Goal: Task Accomplishment & Management: Use online tool/utility

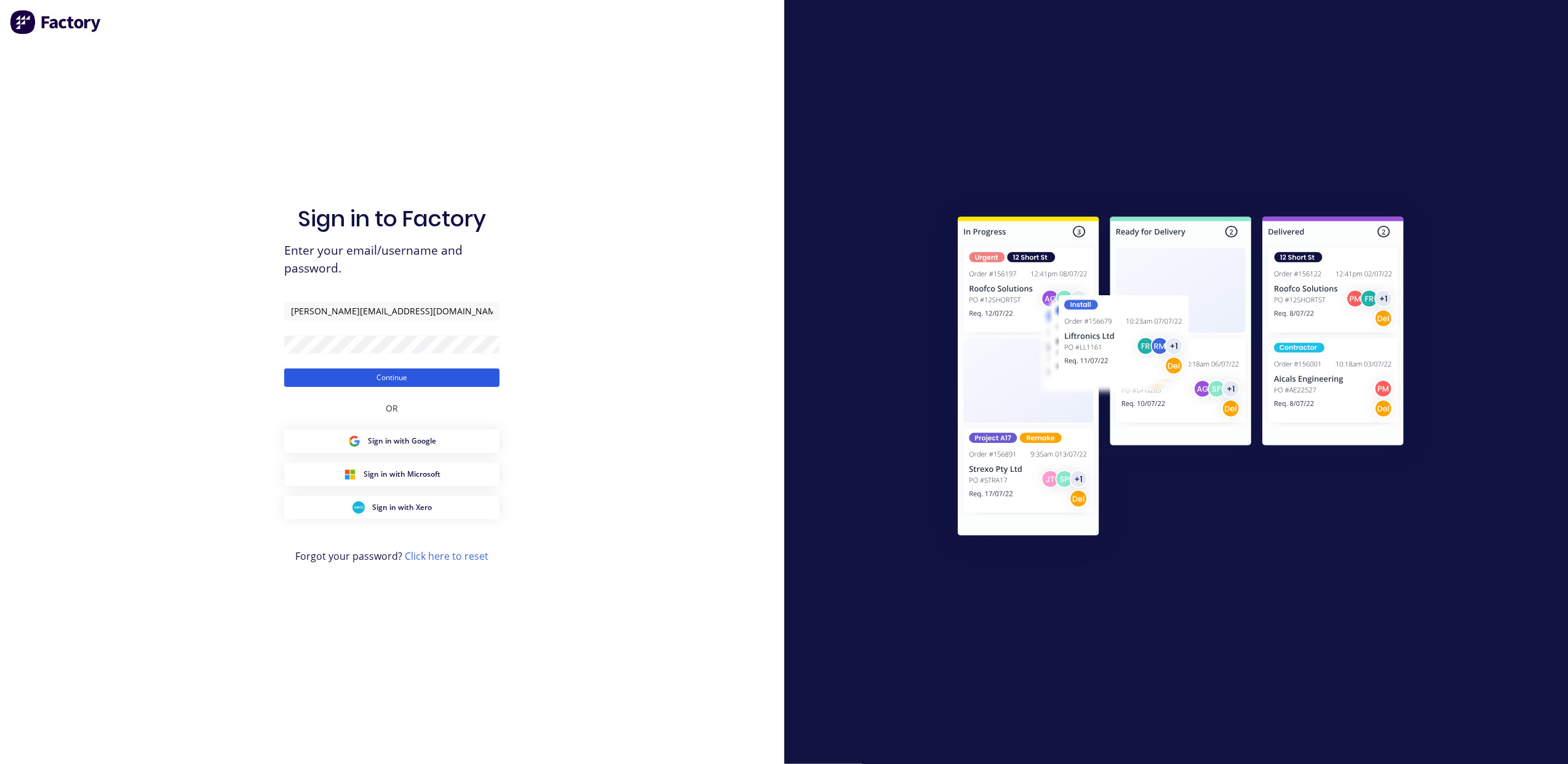
click at [451, 386] on button "Continue" at bounding box center [392, 377] width 215 height 18
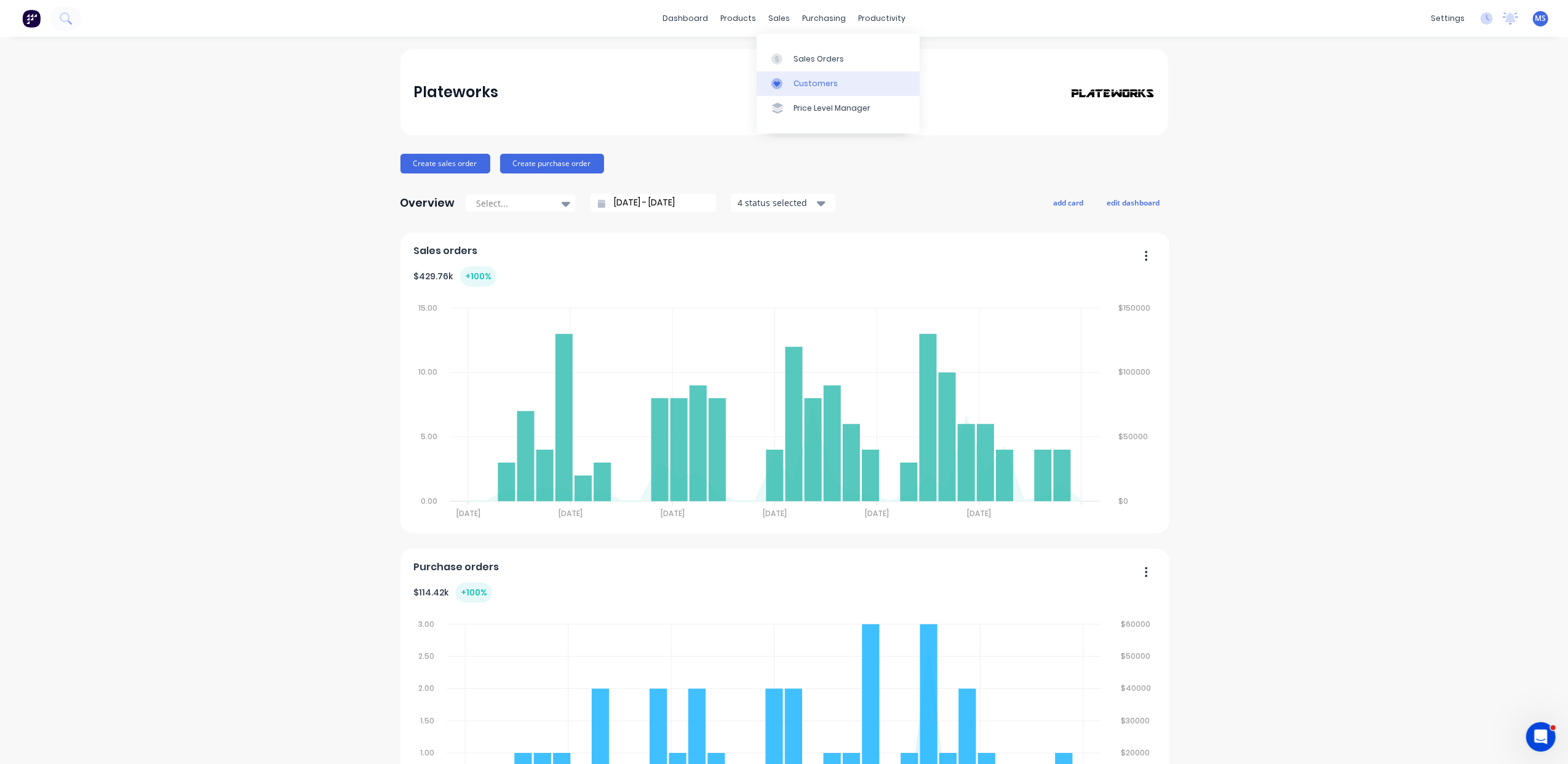
click at [808, 75] on link "Customers" at bounding box center [839, 84] width 163 height 25
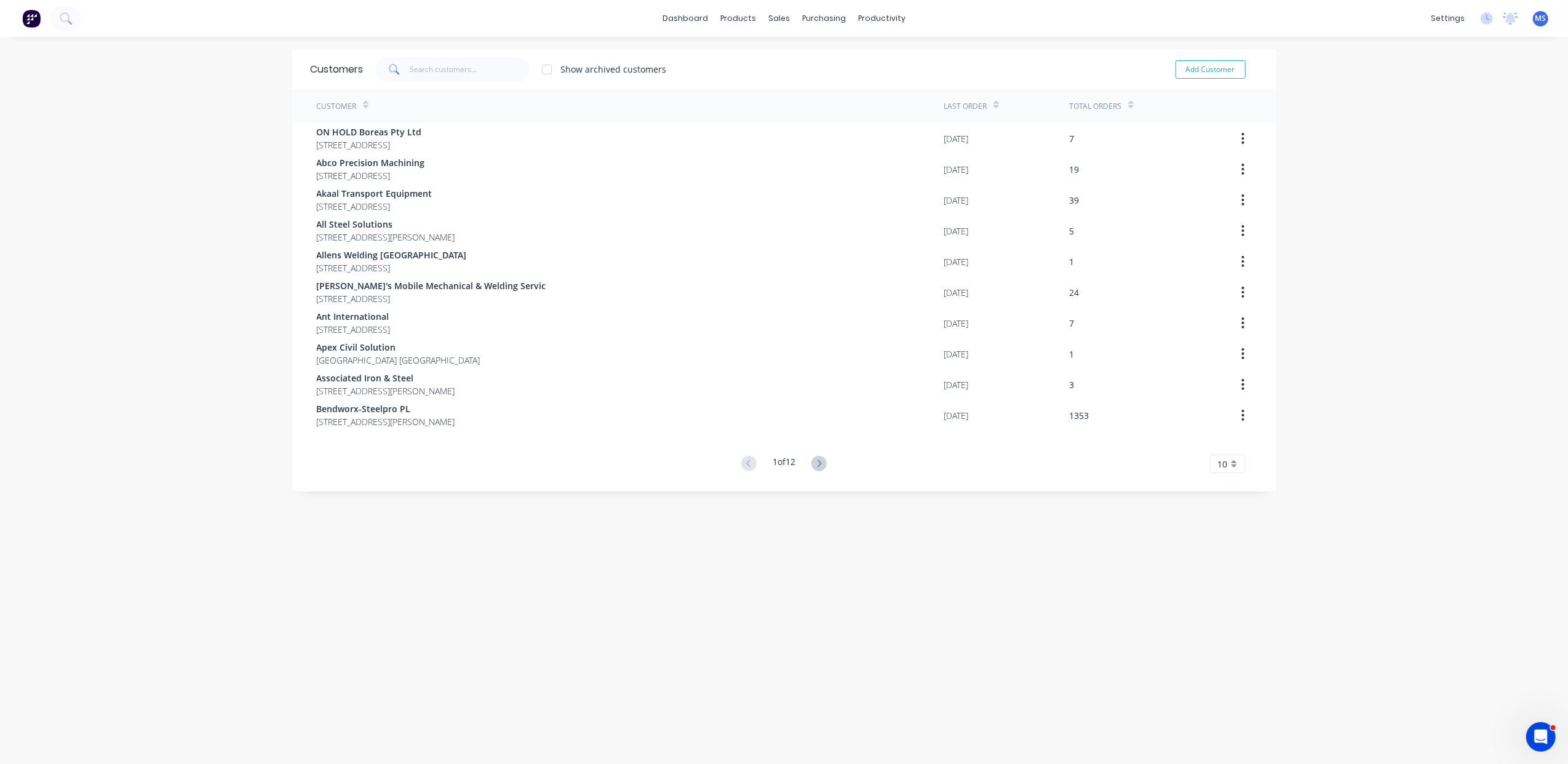
click at [808, 466] on button at bounding box center [819, 463] width 23 height 18
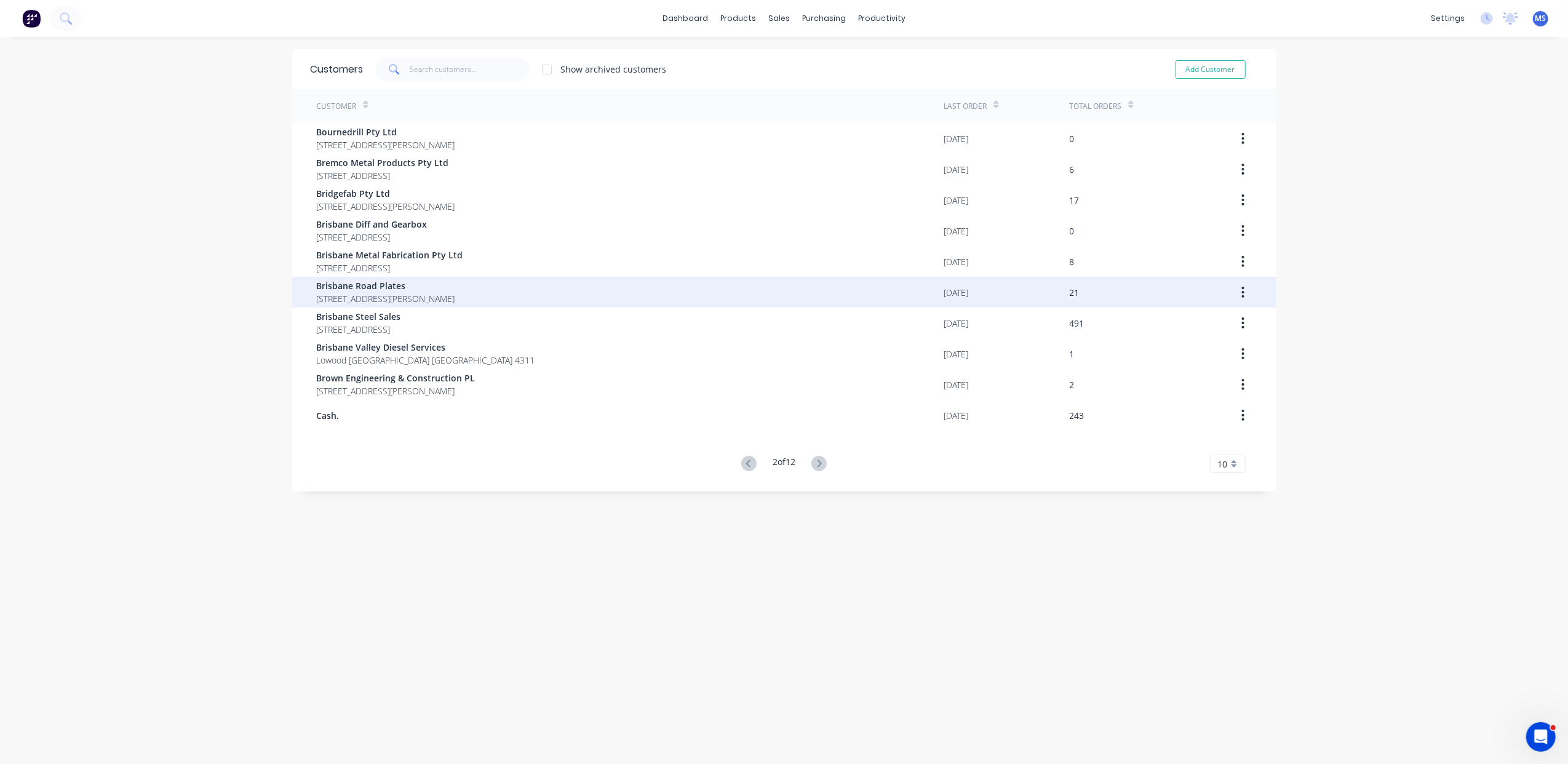
click at [421, 291] on span "Brisbane Road Plates" at bounding box center [386, 286] width 138 height 13
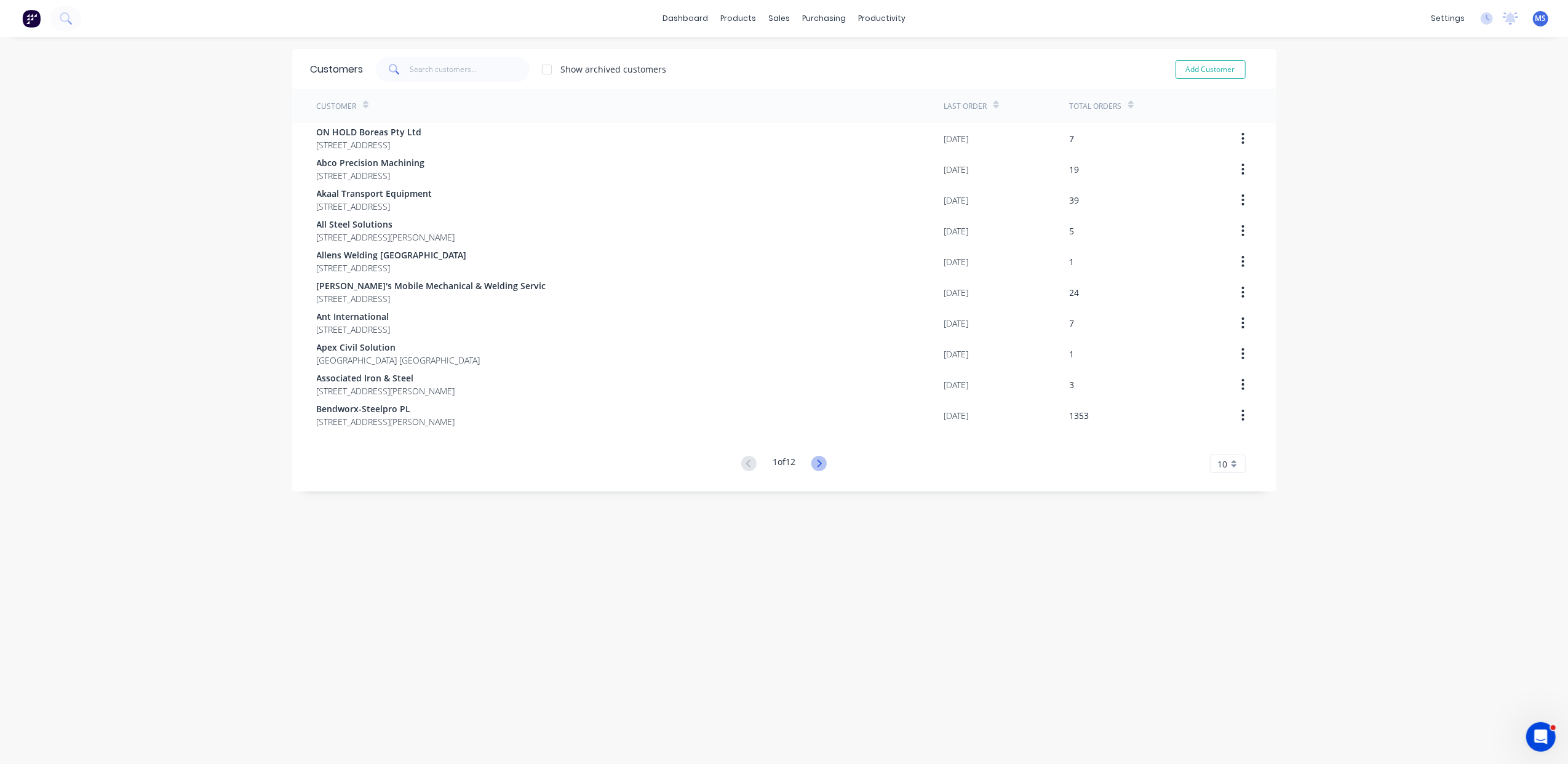
click at [822, 466] on icon at bounding box center [819, 463] width 15 height 15
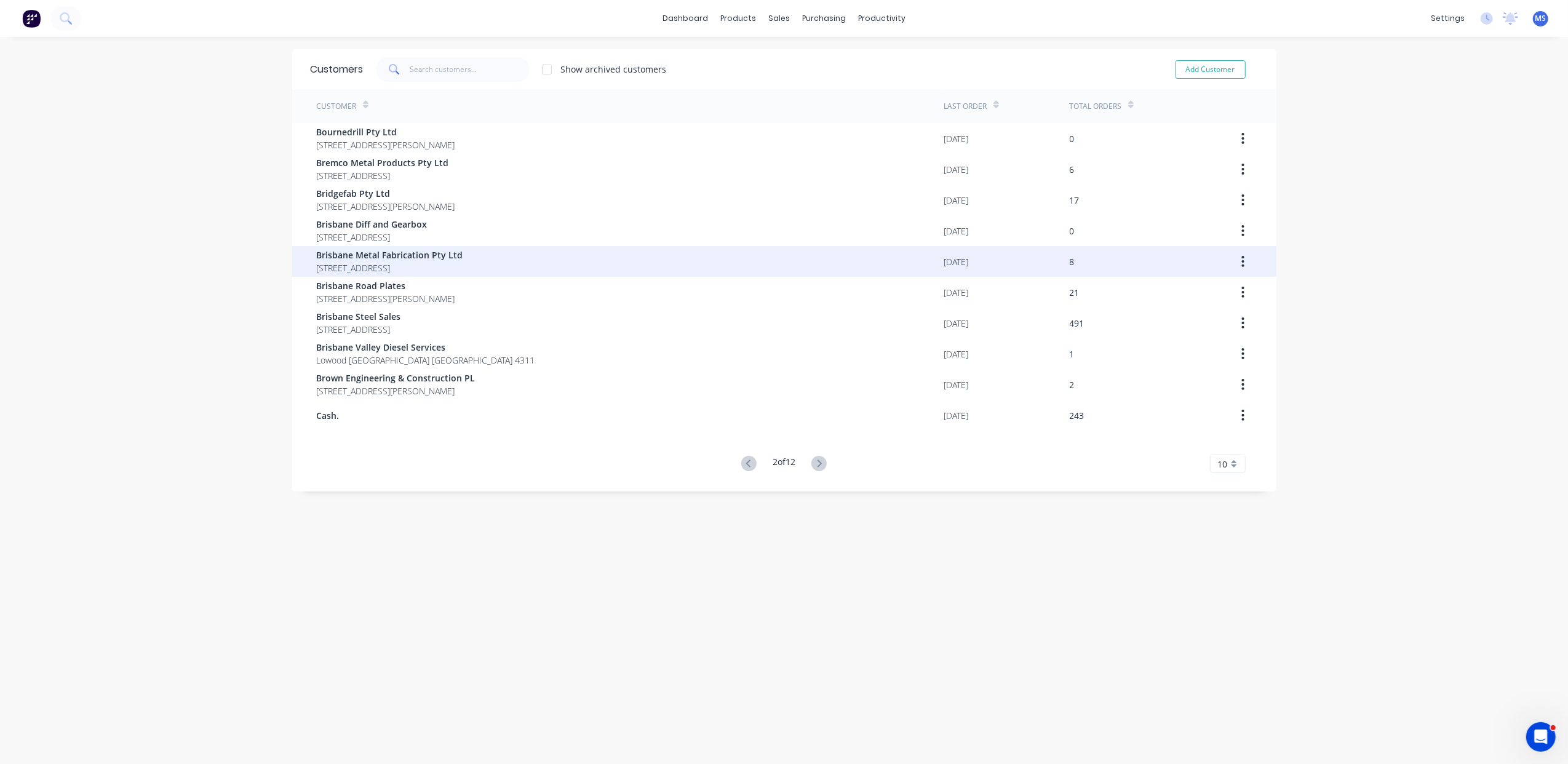
click at [463, 261] on span "[STREET_ADDRESS]" at bounding box center [389, 268] width 146 height 13
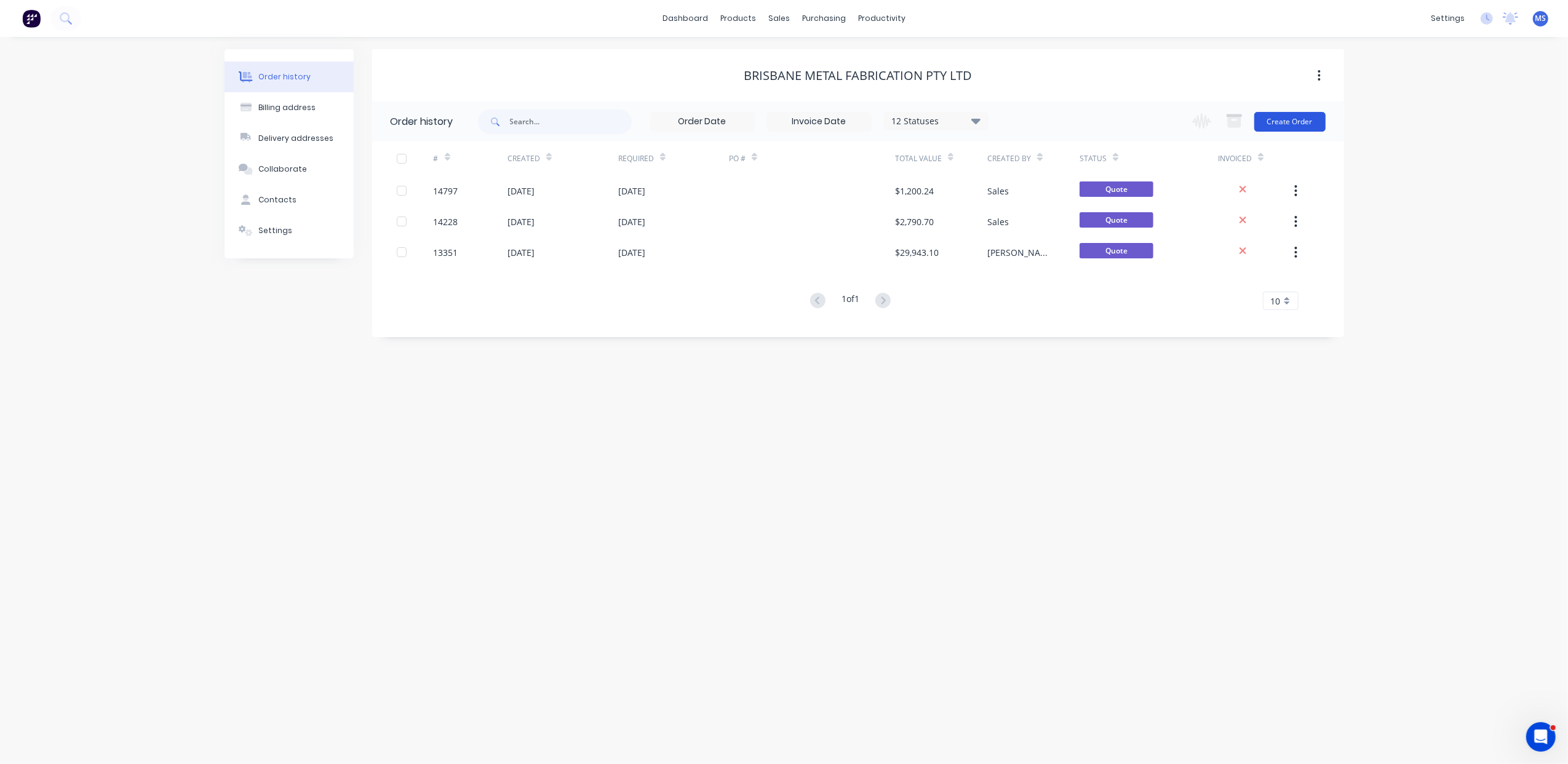
click at [1293, 125] on button "Create Order" at bounding box center [1290, 122] width 71 height 20
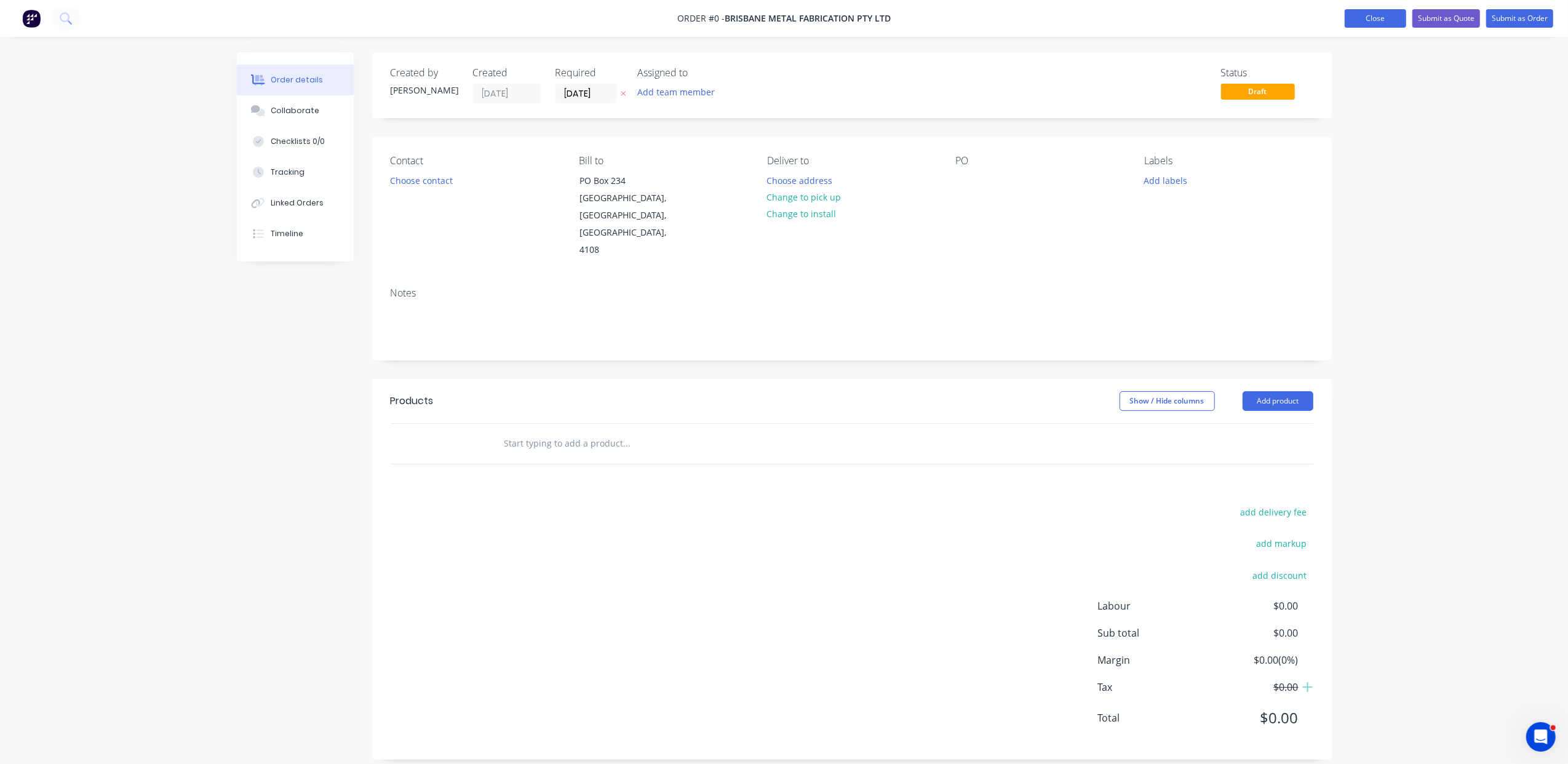
click at [1366, 20] on button "Close" at bounding box center [1375, 18] width 62 height 18
